Goal: Transaction & Acquisition: Book appointment/travel/reservation

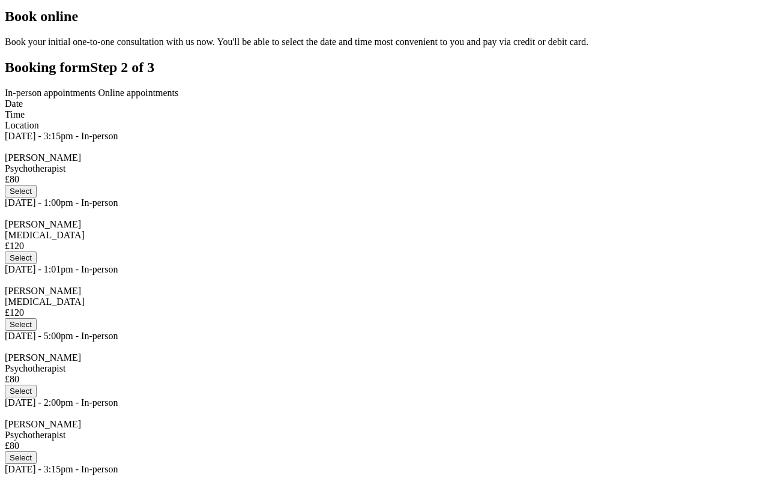
scroll to position [67, 0]
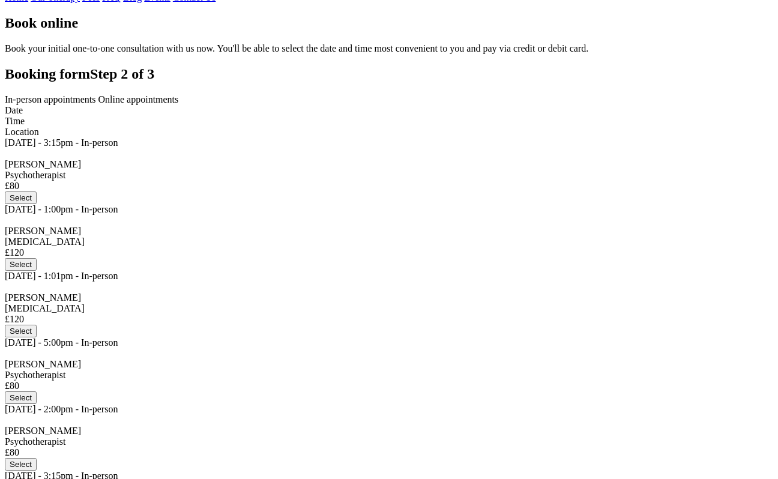
click at [179, 104] on span "Online appointments" at bounding box center [138, 99] width 80 height 10
click at [96, 104] on span "In-person appointments" at bounding box center [50, 99] width 91 height 10
click at [179, 104] on span "Online appointments" at bounding box center [138, 99] width 80 height 10
click at [96, 104] on span "In-person appointments" at bounding box center [50, 99] width 91 height 10
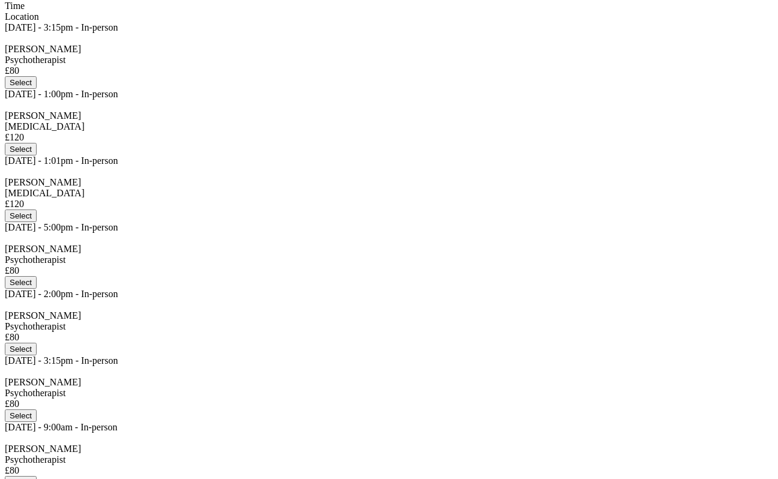
scroll to position [168, 0]
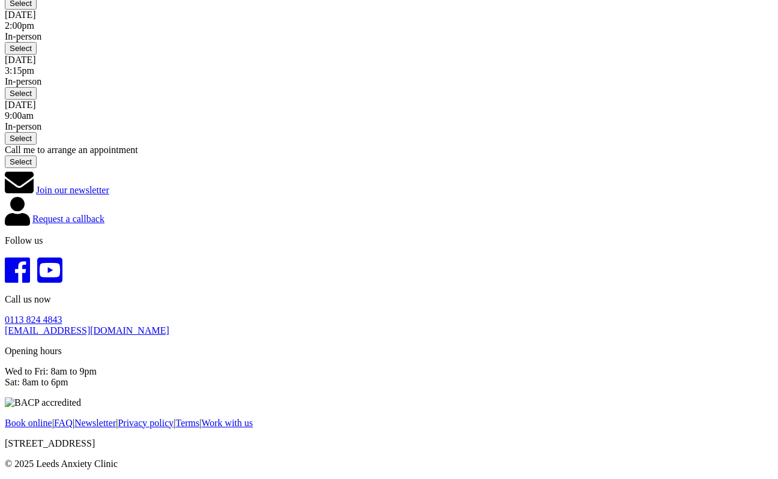
scroll to position [829, 0]
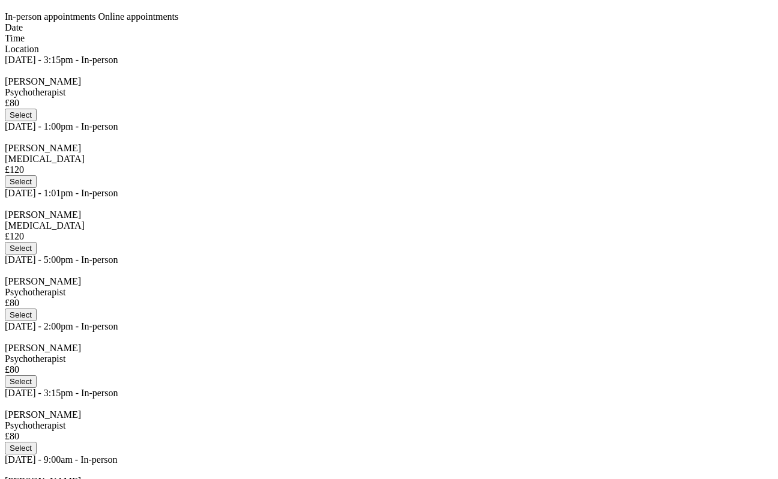
scroll to position [185, 0]
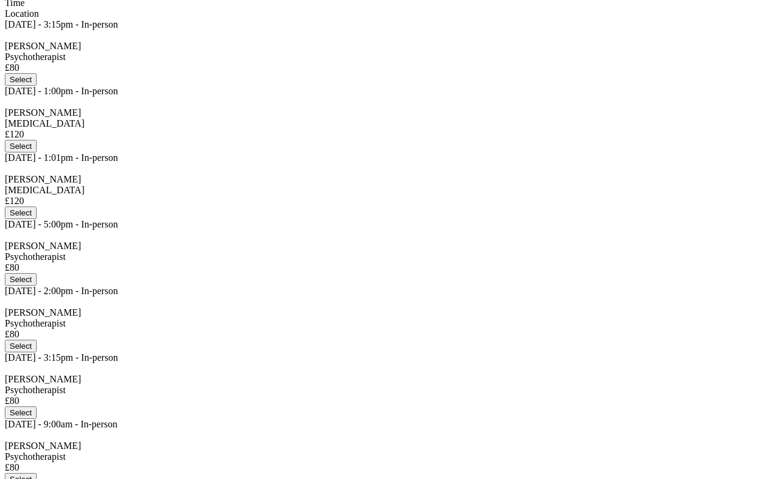
click at [37, 152] on button "Select" at bounding box center [21, 146] width 32 height 13
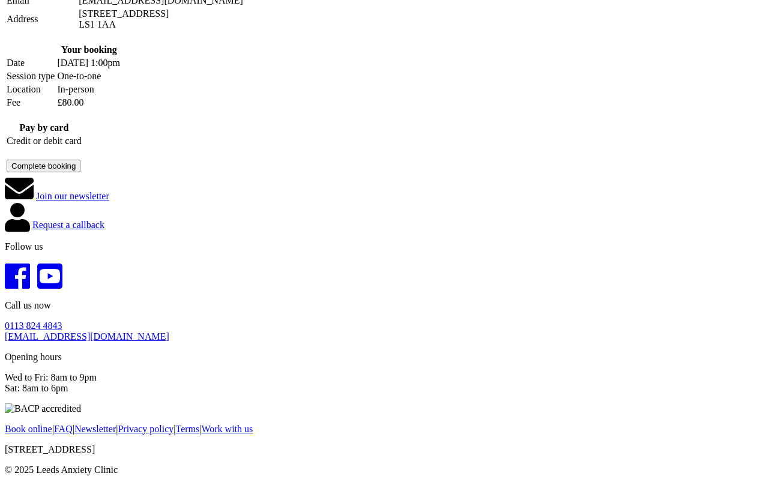
scroll to position [229, 0]
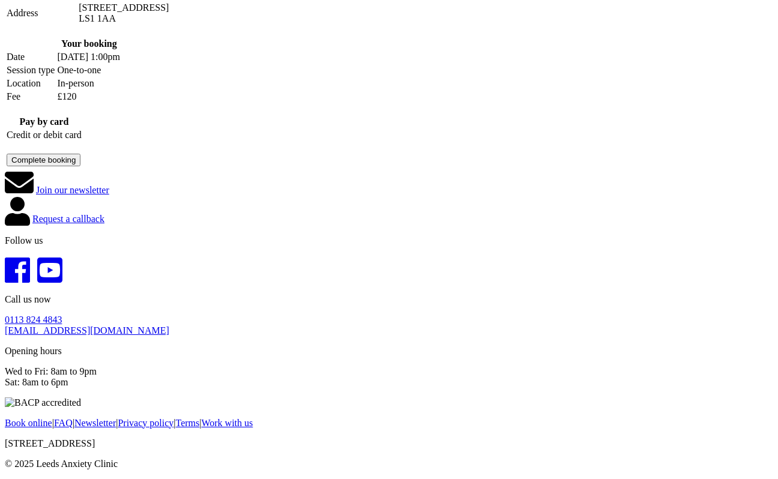
scroll to position [336, 0]
click at [172, 103] on td "£120" at bounding box center [113, 97] width 115 height 12
click at [80, 166] on button "Complete booking" at bounding box center [44, 160] width 74 height 13
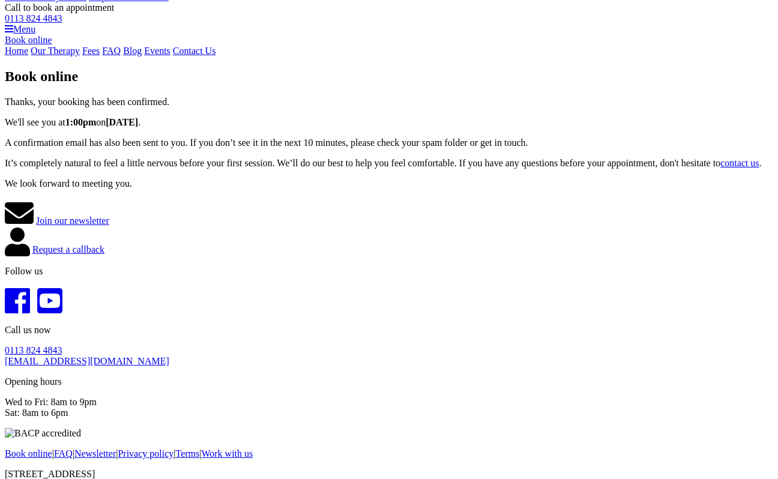
scroll to position [41, 0]
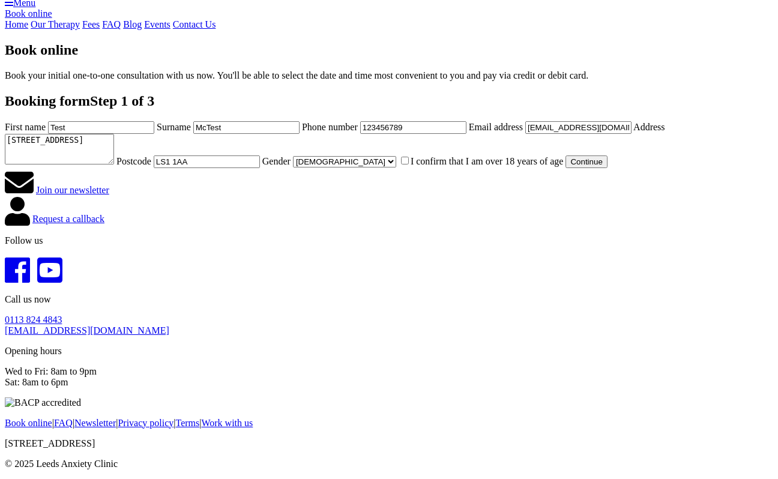
scroll to position [408, 0]
click at [399, 166] on label "I confirm that I am over 18 years of age" at bounding box center [481, 161] width 165 height 10
click at [401, 164] on input "I confirm that I am over 18 years of age" at bounding box center [405, 161] width 8 height 8
checkbox input "true"
click at [565, 168] on button "Continue" at bounding box center [585, 161] width 41 height 13
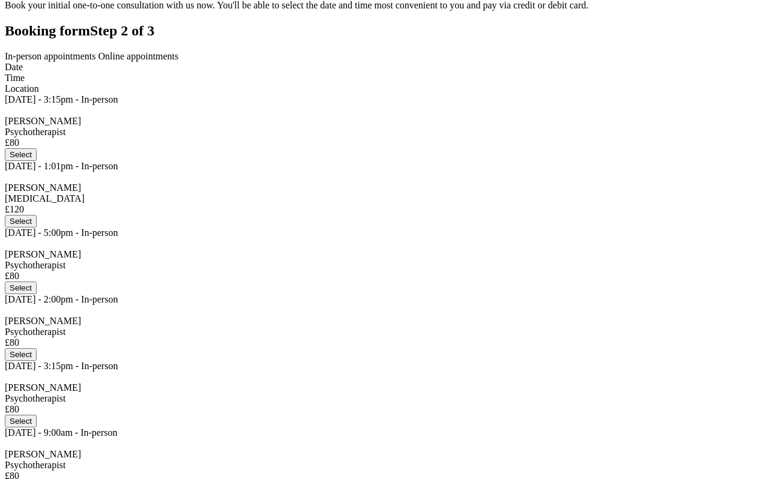
scroll to position [182, 0]
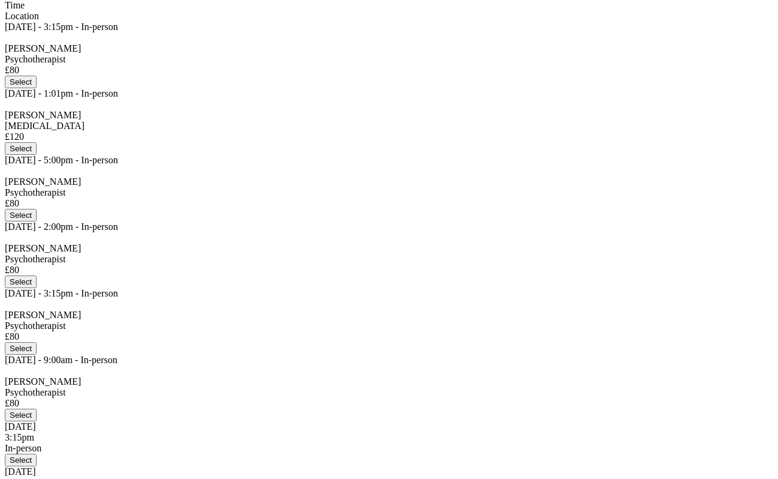
click at [37, 155] on button "Select" at bounding box center [21, 148] width 32 height 13
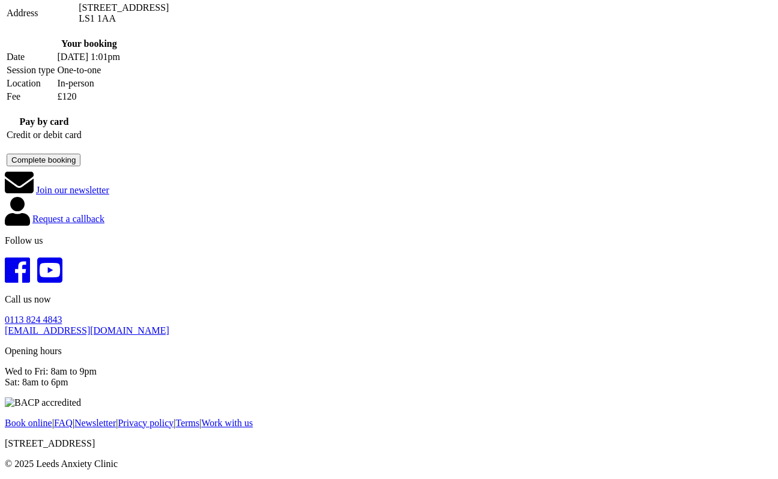
scroll to position [307, 0]
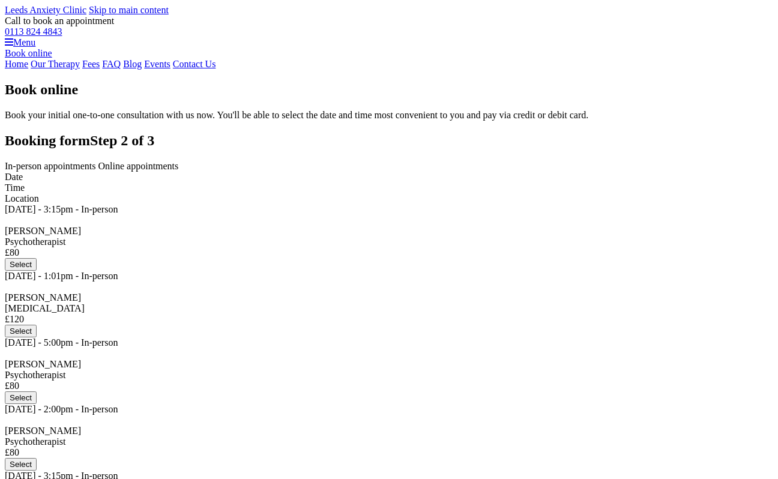
scroll to position [182, 0]
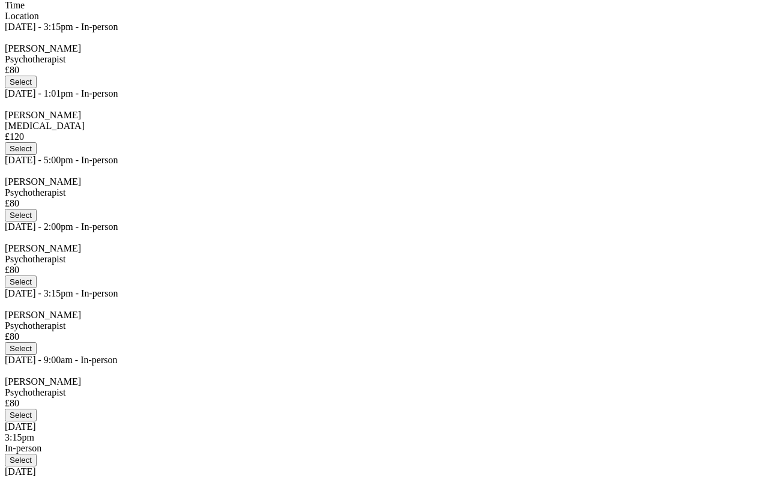
click at [37, 88] on button "Select" at bounding box center [21, 82] width 32 height 13
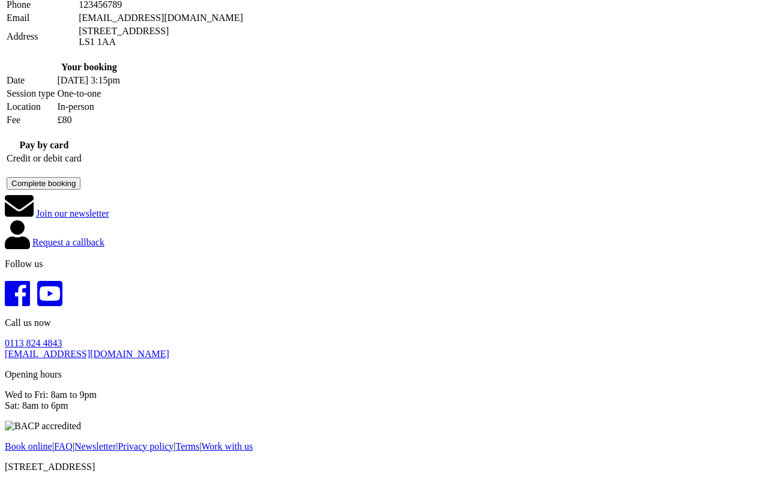
scroll to position [211, 0]
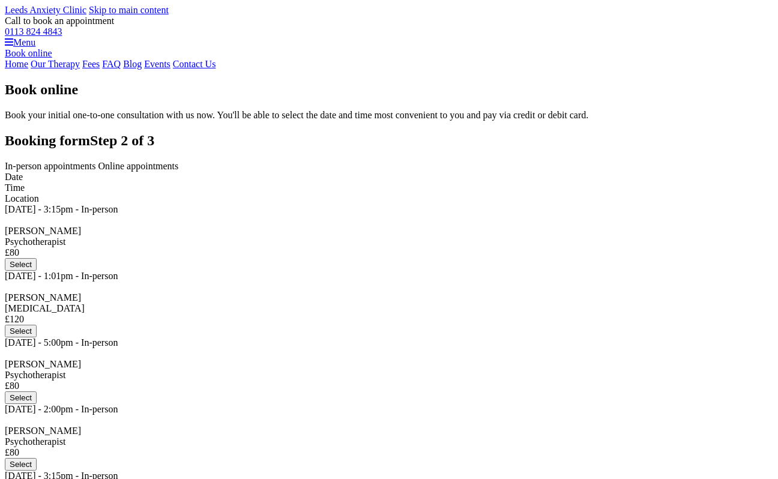
scroll to position [182, 0]
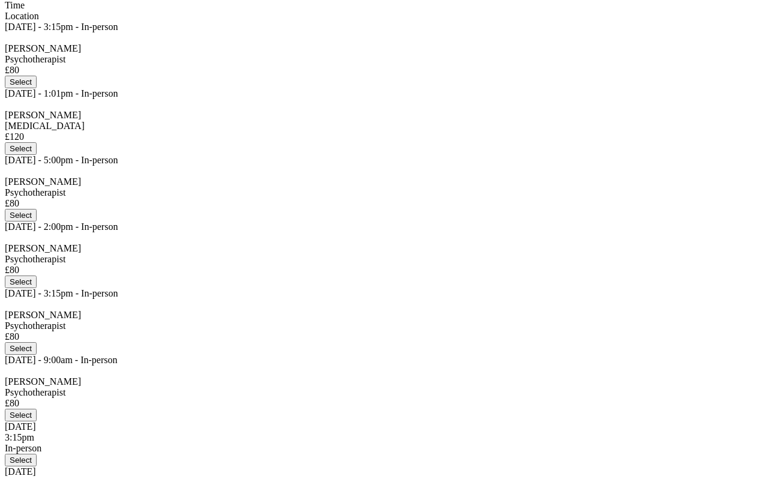
click at [37, 155] on button "Select" at bounding box center [21, 148] width 32 height 13
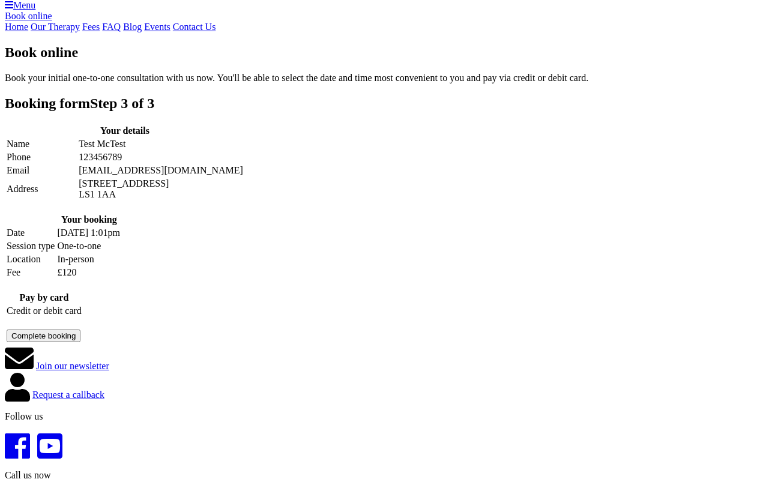
scroll to position [41, 0]
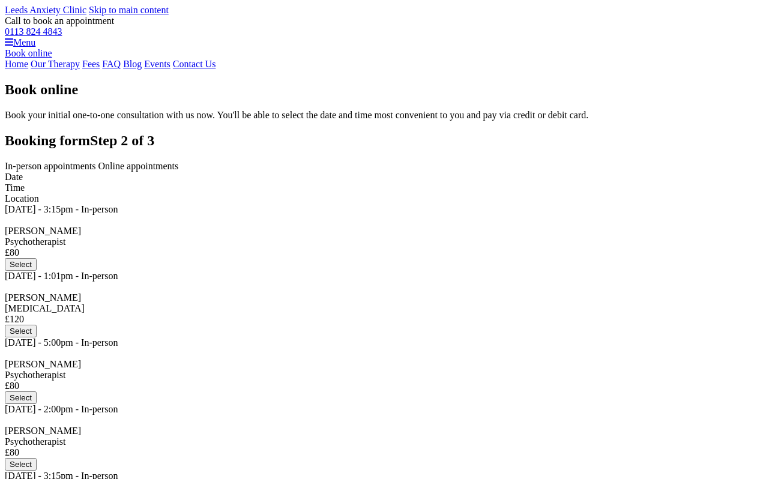
scroll to position [182, 0]
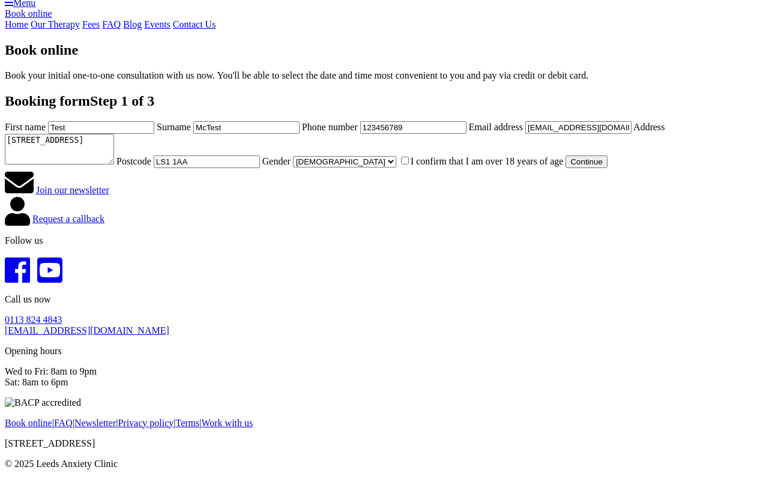
scroll to position [355, 0]
click at [399, 166] on label "I confirm that I am over 18 years of age" at bounding box center [481, 161] width 165 height 10
click at [401, 164] on input "I confirm that I am over 18 years of age" at bounding box center [405, 161] width 8 height 8
checkbox input "true"
click at [565, 168] on button "Continue" at bounding box center [585, 161] width 41 height 13
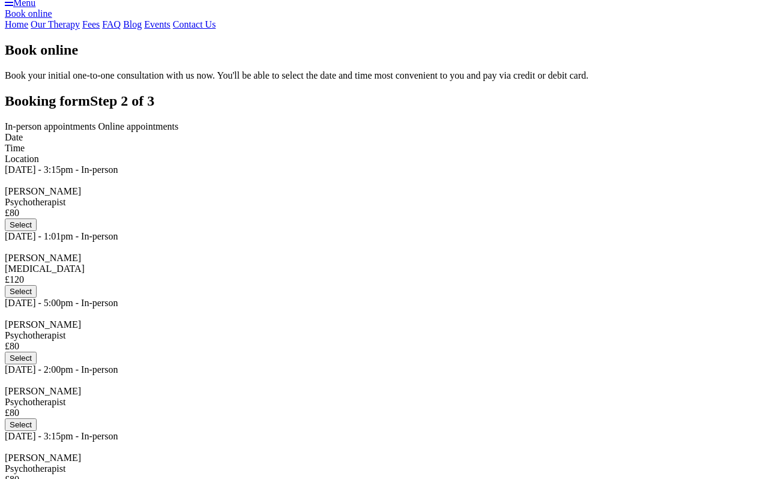
scroll to position [87, 0]
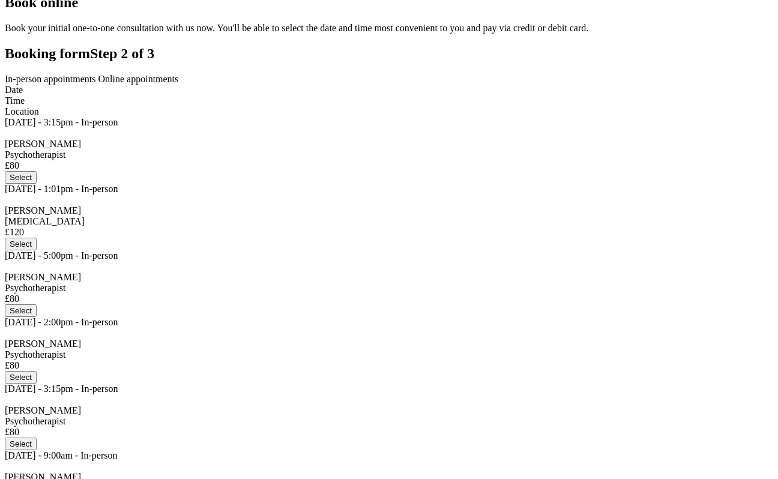
click at [37, 184] on button "Select" at bounding box center [21, 177] width 32 height 13
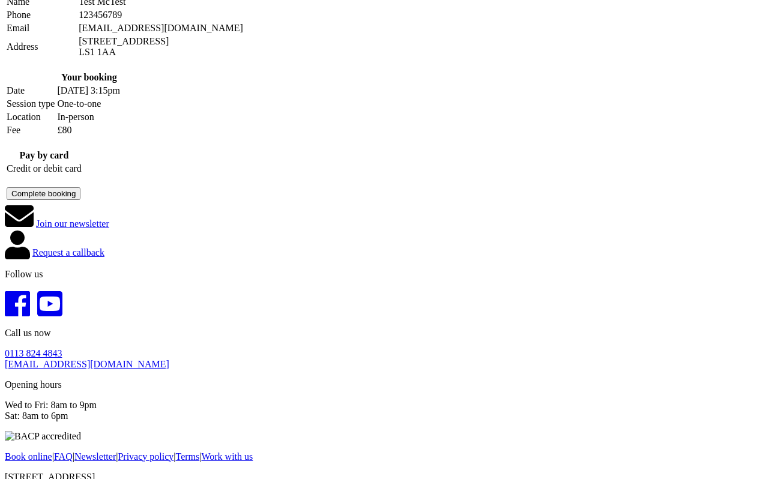
scroll to position [223, 0]
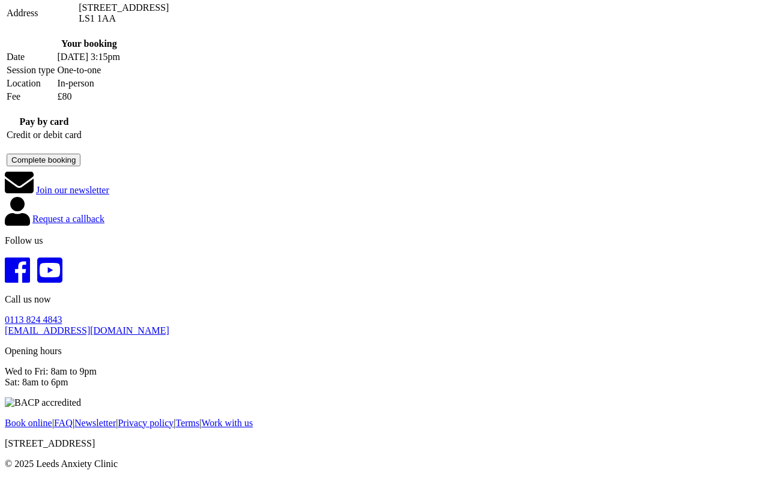
click at [82, 151] on div at bounding box center [44, 145] width 75 height 11
click at [80, 166] on button "Complete booking" at bounding box center [44, 160] width 74 height 13
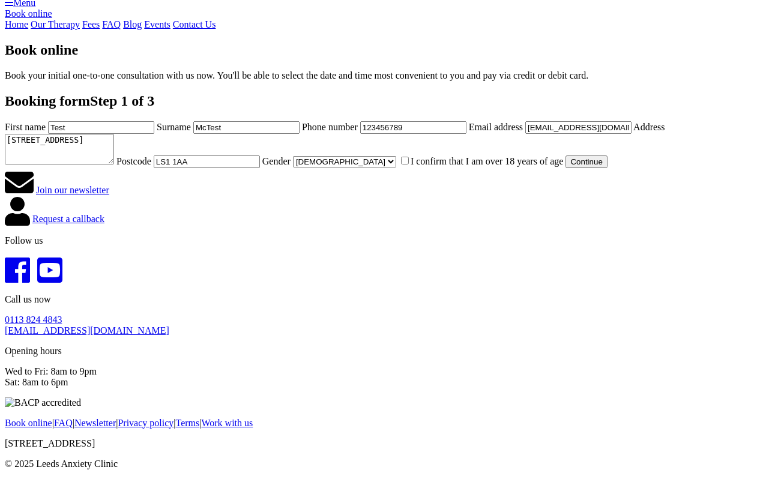
scroll to position [346, 0]
click at [399, 166] on label "I confirm that I am over 18 years of age" at bounding box center [481, 161] width 165 height 10
click at [401, 164] on input "I confirm that I am over 18 years of age" at bounding box center [405, 161] width 8 height 8
checkbox input "true"
click at [565, 168] on button "Continue" at bounding box center [585, 161] width 41 height 13
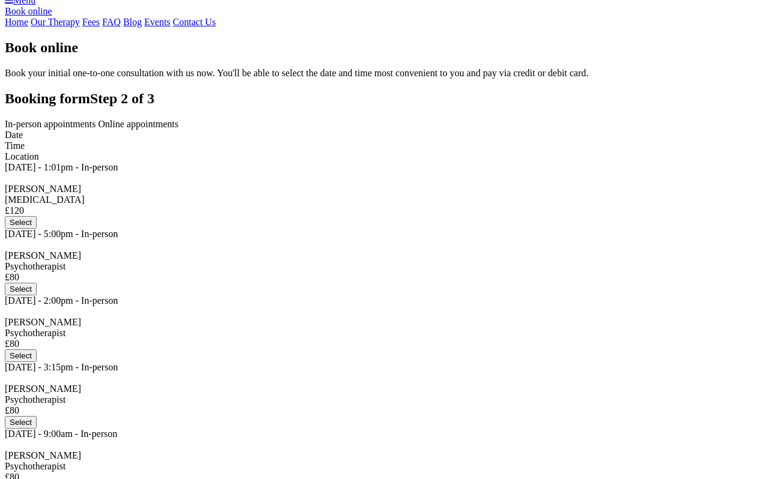
scroll to position [89, 0]
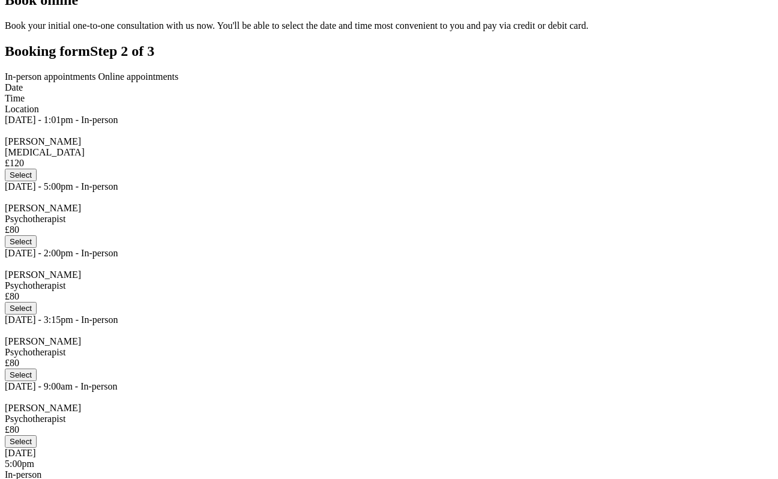
click at [37, 181] on button "Select" at bounding box center [21, 175] width 32 height 13
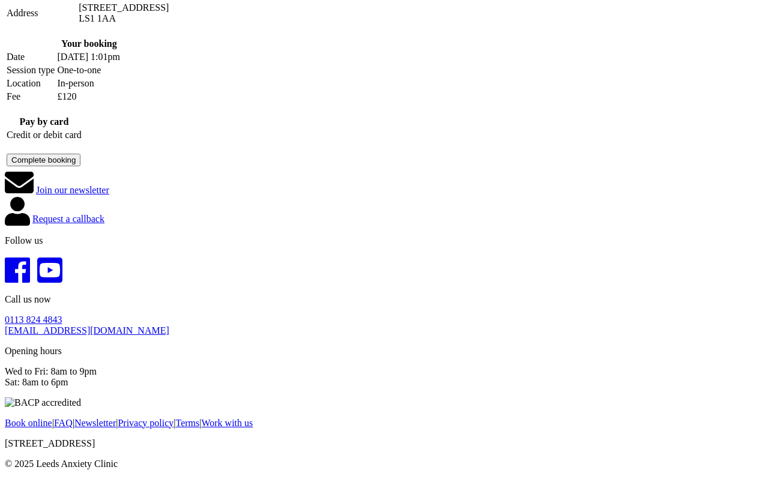
scroll to position [360, 0]
click at [82, 151] on div at bounding box center [44, 145] width 75 height 11
click at [80, 166] on button "Complete booking" at bounding box center [44, 160] width 74 height 13
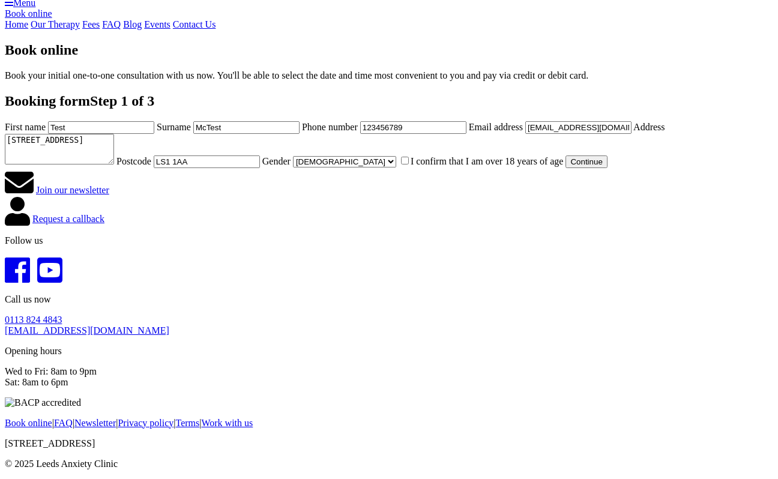
scroll to position [399, 0]
click at [399, 166] on label "I confirm that I am over 18 years of age" at bounding box center [481, 161] width 165 height 10
click at [401, 164] on input "I confirm that I am over 18 years of age" at bounding box center [405, 161] width 8 height 8
checkbox input "true"
click at [565, 168] on button "Continue" at bounding box center [585, 161] width 41 height 13
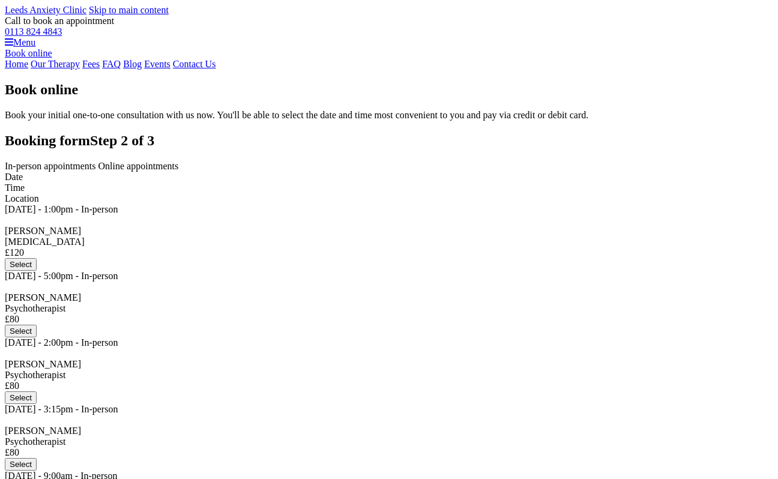
click at [37, 271] on button "Select" at bounding box center [21, 264] width 32 height 13
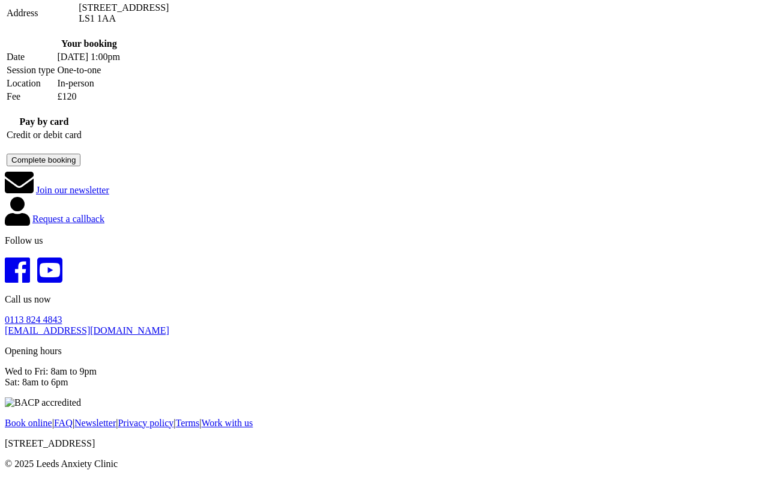
scroll to position [396, 0]
click at [82, 167] on td "Complete booking" at bounding box center [44, 160] width 76 height 14
click at [82, 151] on div at bounding box center [44, 145] width 75 height 11
click at [82, 151] on iframe "To enrich screen reader interactions, please activate Accessibility in Grammarl…" at bounding box center [44, 145] width 75 height 11
click at [80, 166] on button "Complete booking" at bounding box center [44, 160] width 74 height 13
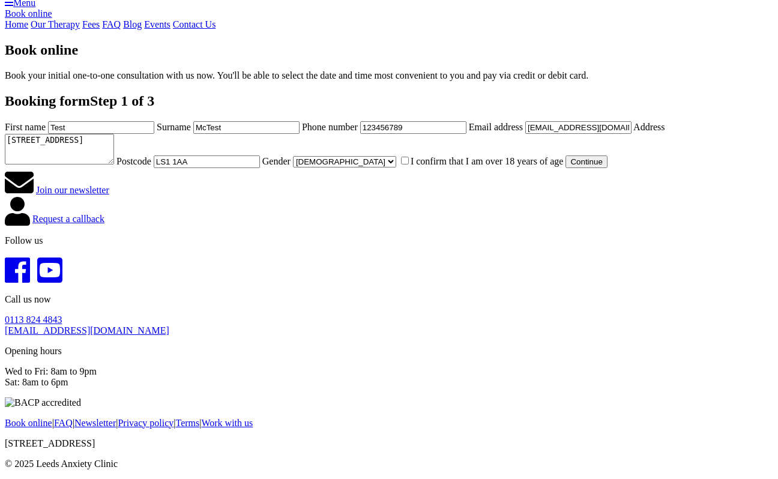
scroll to position [408, 0]
click at [399, 166] on label "I confirm that I am over 18 years of age" at bounding box center [481, 161] width 165 height 10
click at [401, 164] on input "I confirm that I am over 18 years of age" at bounding box center [405, 161] width 8 height 8
checkbox input "true"
click at [565, 168] on button "Continue" at bounding box center [585, 161] width 41 height 13
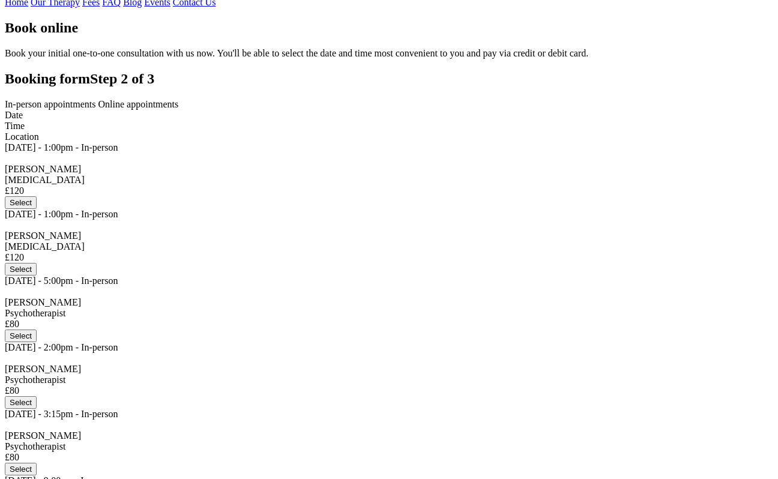
scroll to position [67, 0]
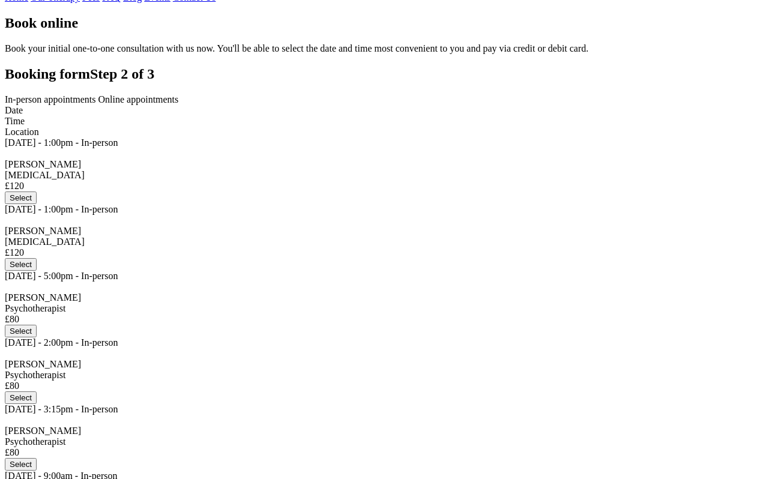
click at [37, 271] on button "Select" at bounding box center [21, 264] width 32 height 13
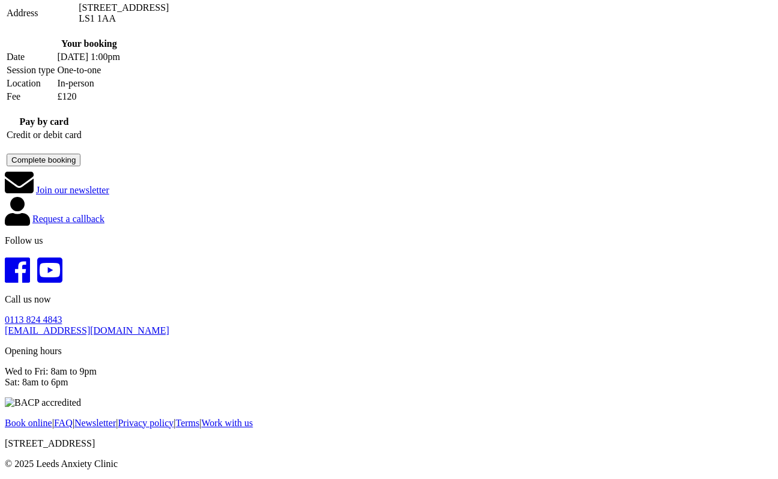
scroll to position [468, 0]
click at [80, 166] on button "Complete booking" at bounding box center [44, 160] width 74 height 13
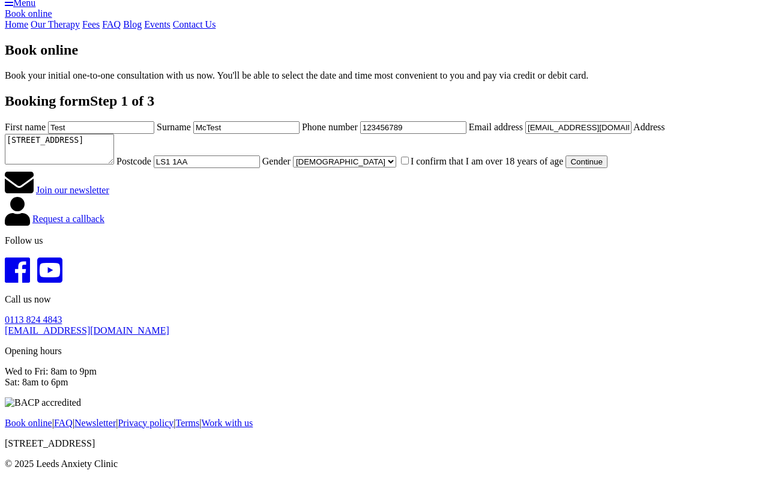
scroll to position [325, 0]
click at [399, 166] on label "I confirm that I am over 18 years of age" at bounding box center [481, 161] width 165 height 10
click at [401, 164] on input "I confirm that I am over 18 years of age" at bounding box center [405, 161] width 8 height 8
click at [399, 166] on label "I confirm that I am over 18 years of age" at bounding box center [481, 161] width 165 height 10
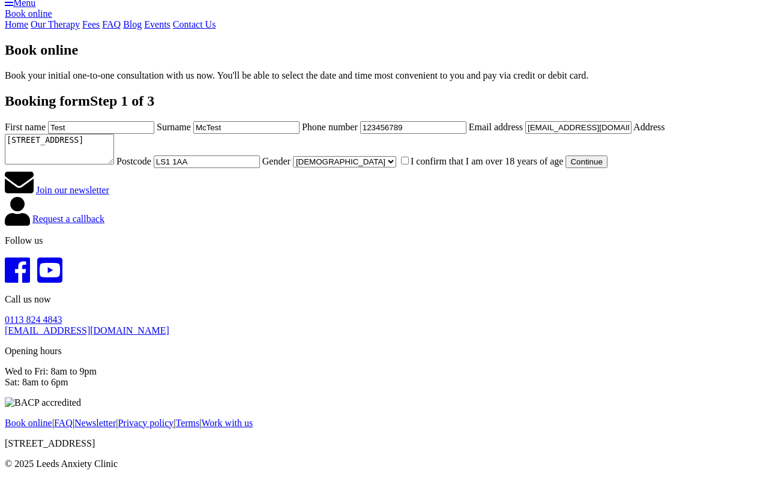
click at [401, 164] on input "I confirm that I am over 18 years of age" at bounding box center [405, 161] width 8 height 8
checkbox input "true"
click at [565, 168] on button "Continue" at bounding box center [585, 161] width 41 height 13
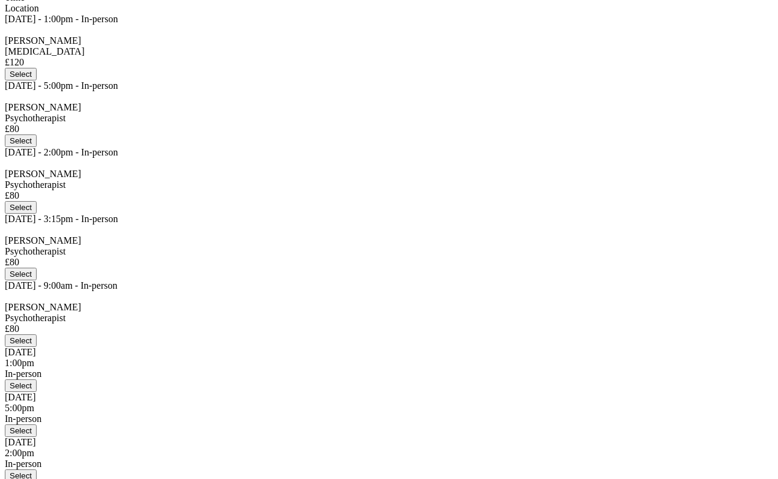
scroll to position [194, 0]
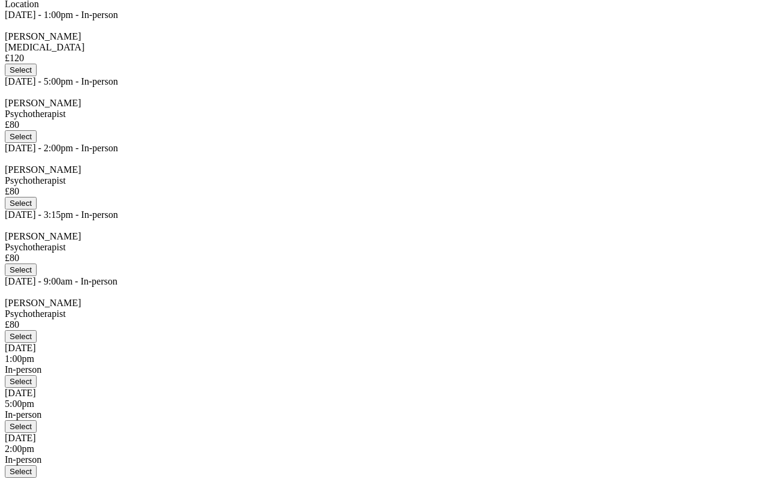
click at [37, 143] on button "Select" at bounding box center [21, 136] width 32 height 13
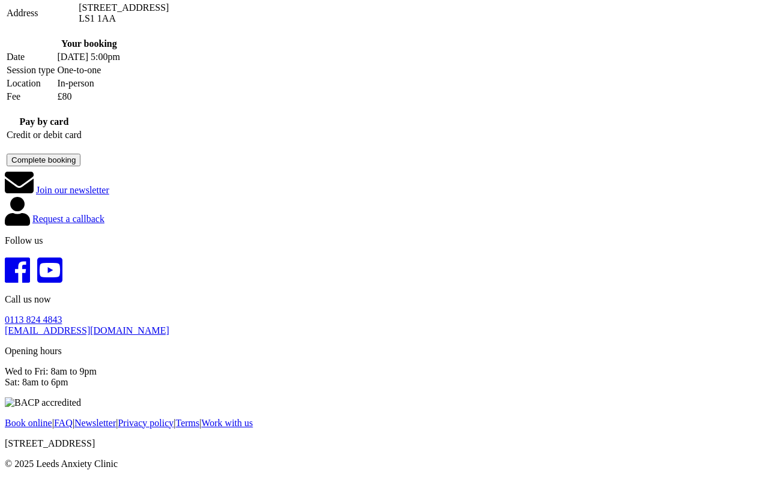
scroll to position [257, 0]
click at [80, 166] on button "Complete booking" at bounding box center [44, 160] width 74 height 13
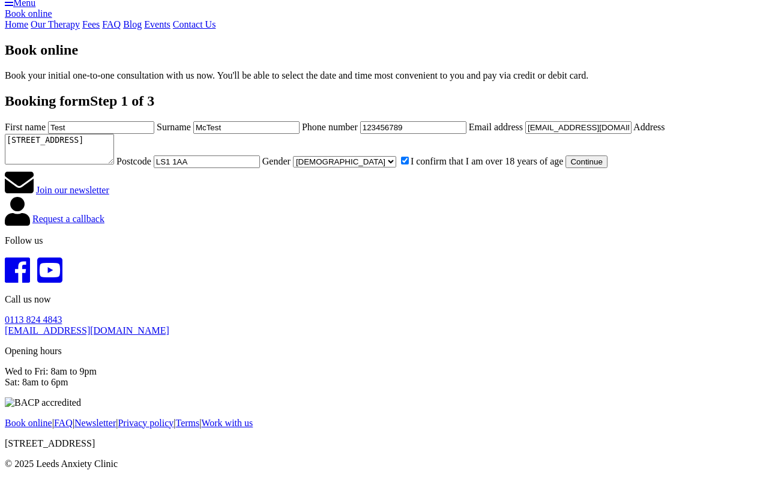
scroll to position [353, 0]
click at [565, 168] on button "Continue" at bounding box center [585, 161] width 41 height 13
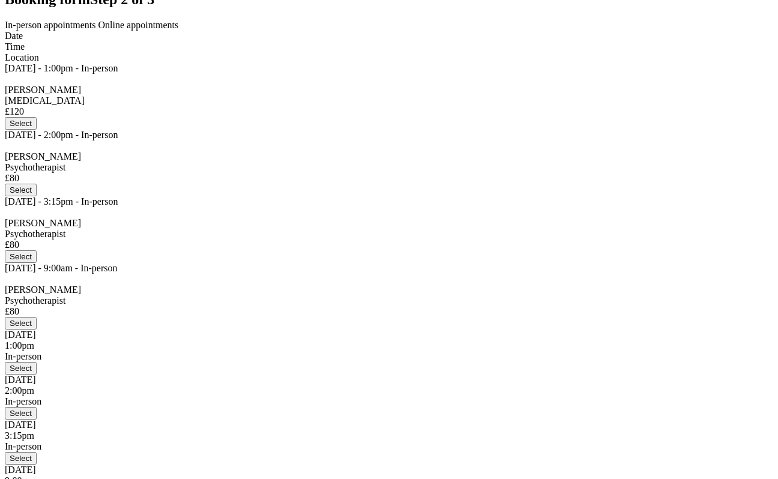
scroll to position [130, 0]
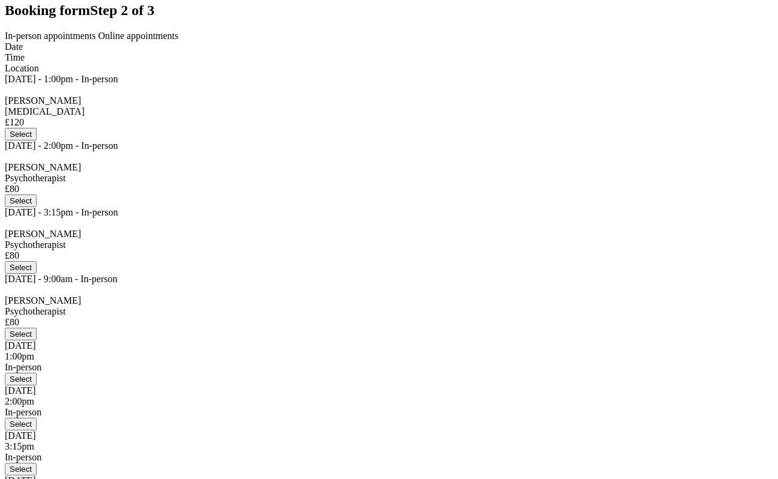
click at [179, 41] on span "Online appointments" at bounding box center [138, 36] width 80 height 10
click at [96, 41] on span "In-person appointments" at bounding box center [50, 36] width 91 height 10
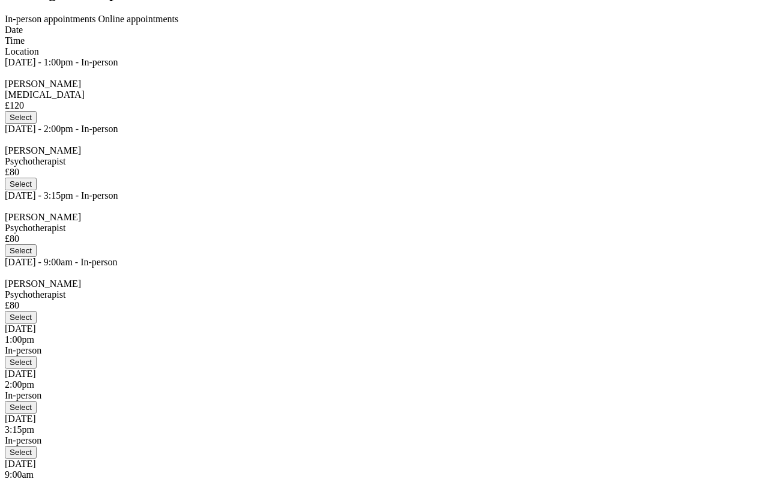
scroll to position [8, 0]
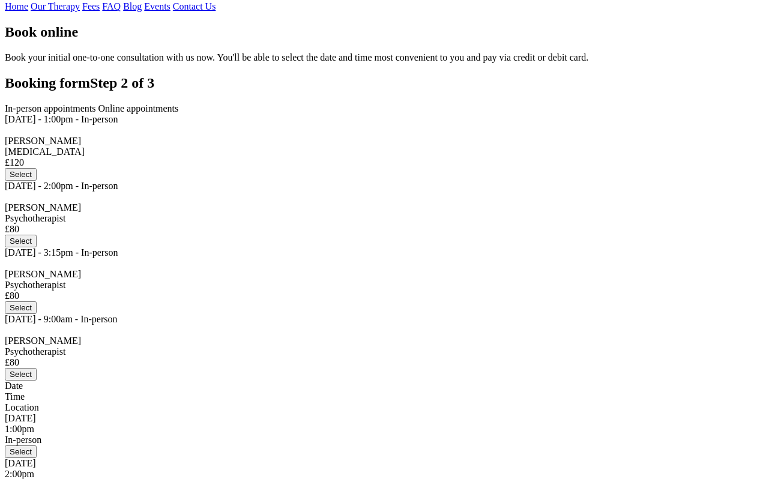
scroll to position [56, 0]
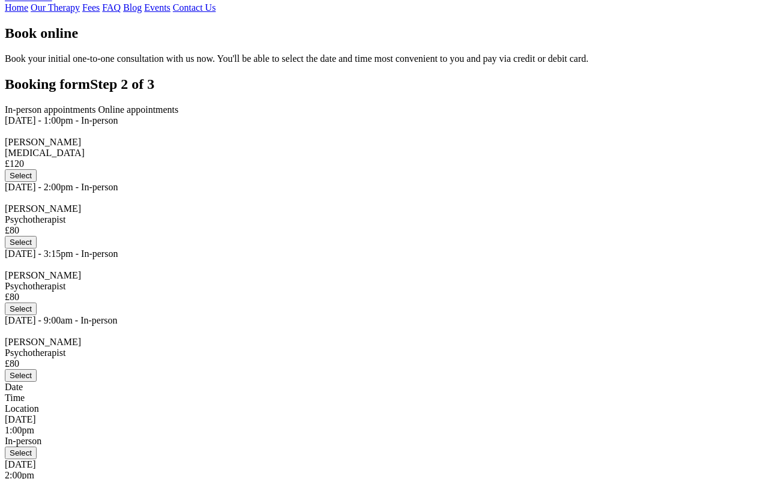
click at [179, 115] on span "Online appointments" at bounding box center [138, 109] width 80 height 10
click at [96, 115] on span "In-person appointments" at bounding box center [50, 109] width 91 height 10
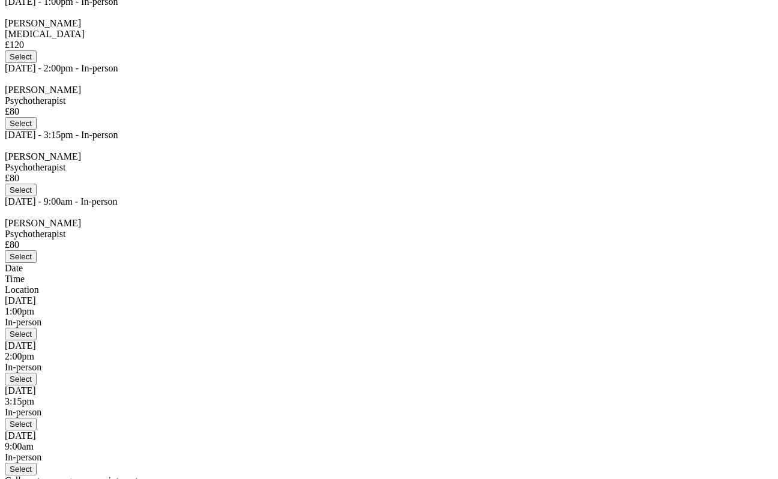
scroll to position [177, 0]
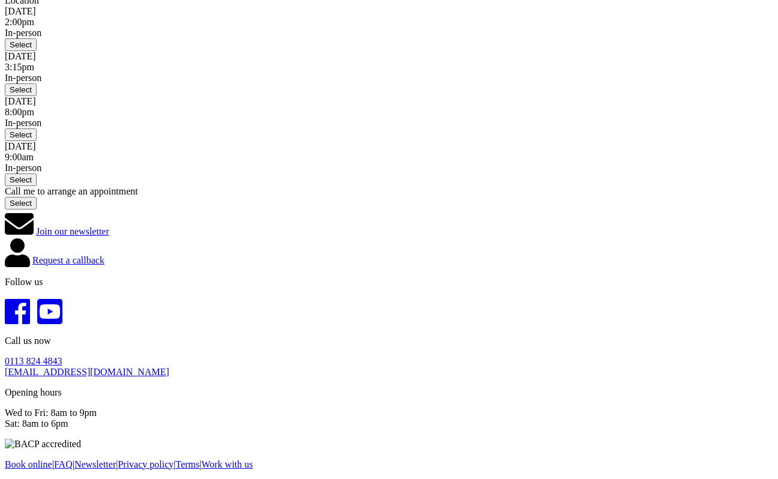
scroll to position [524, 0]
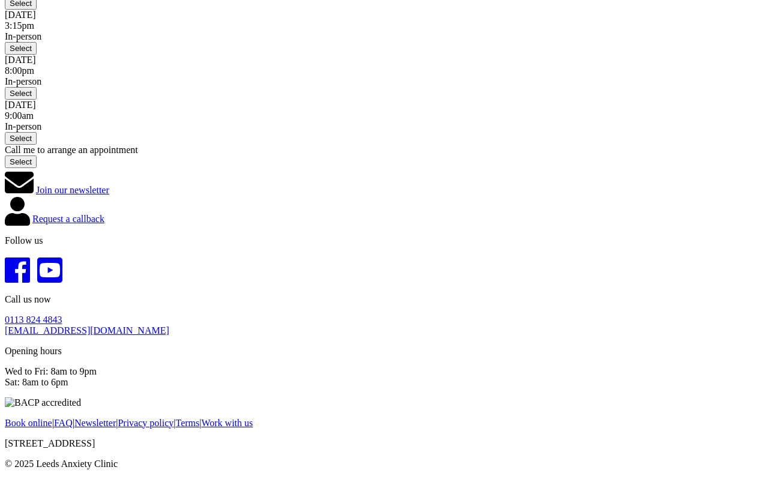
click at [37, 168] on button "Select" at bounding box center [21, 161] width 32 height 13
